Goal: Check status: Check status

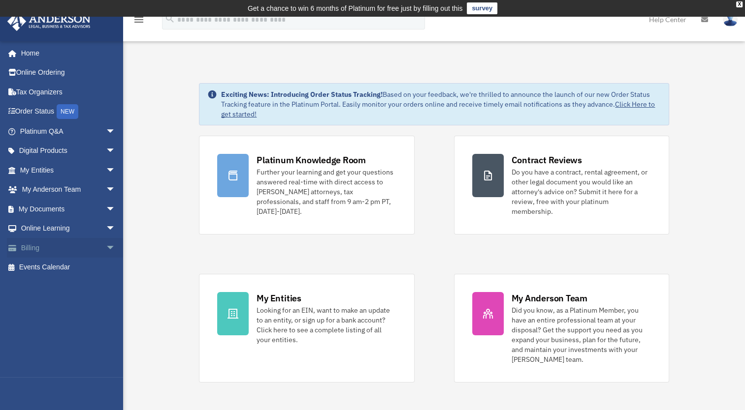
click at [32, 245] on link "Billing arrow_drop_down" at bounding box center [69, 248] width 124 height 20
click at [106, 248] on span "arrow_drop_down" at bounding box center [116, 248] width 20 height 20
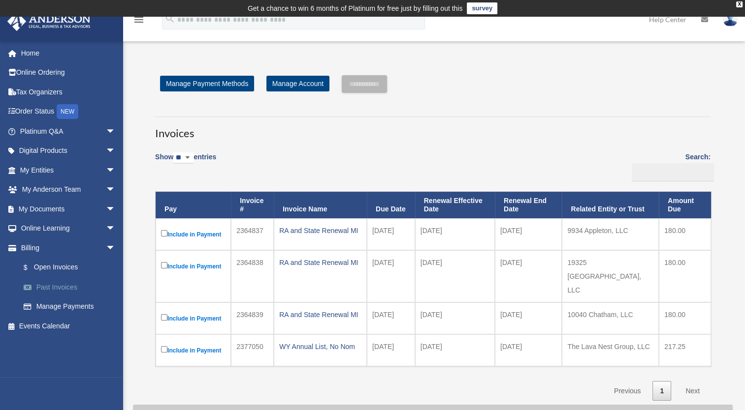
click at [64, 286] on link "Past Invoices" at bounding box center [72, 288] width 117 height 20
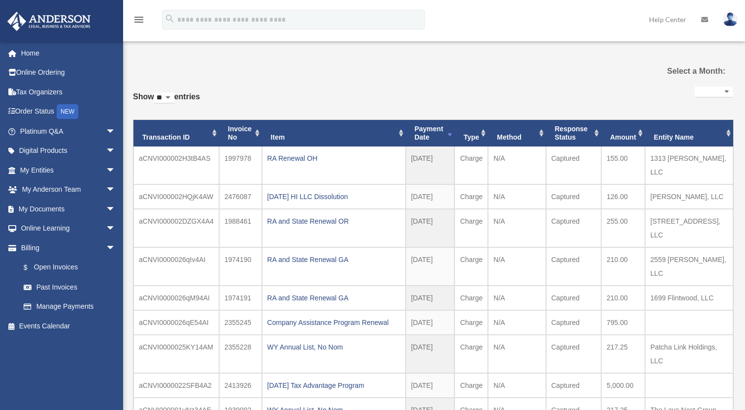
select select
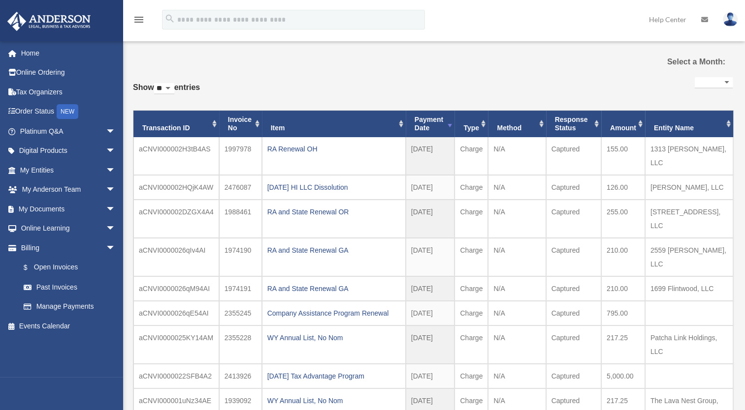
scroll to position [24, 0]
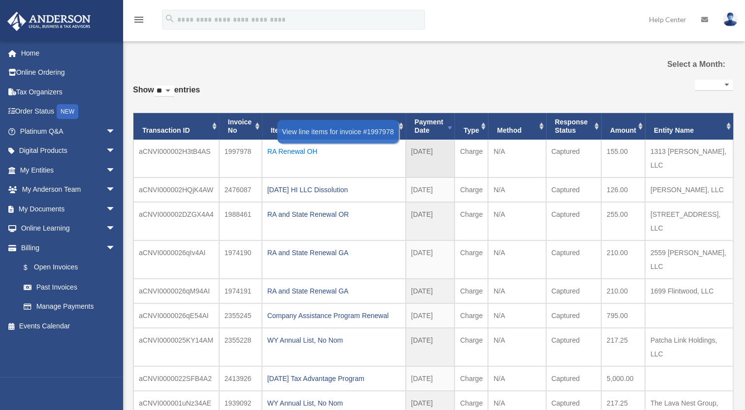
click at [293, 152] on div "RA Renewal OH" at bounding box center [333, 152] width 133 height 14
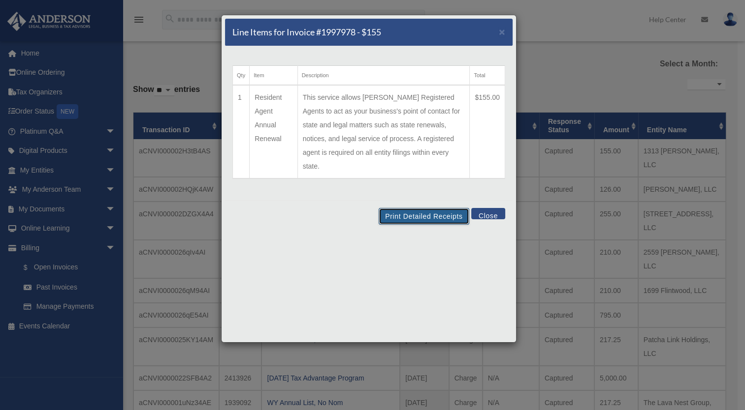
click at [399, 208] on button "Print Detailed Receipts" at bounding box center [423, 216] width 90 height 17
click at [488, 208] on button "Close" at bounding box center [488, 213] width 34 height 11
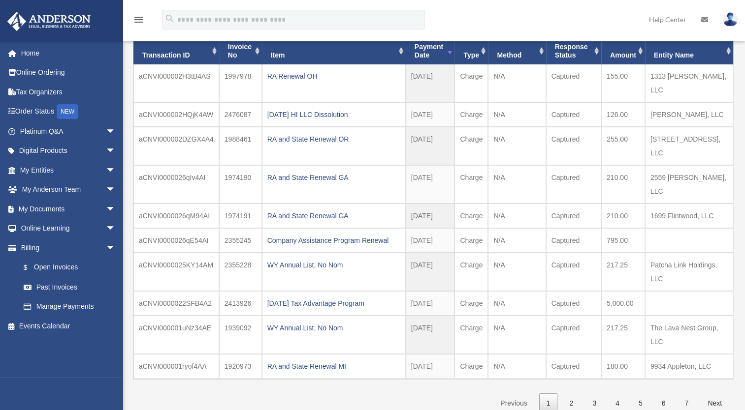
scroll to position [98, 0]
